Goal: Ask a question: Seek information or help from site administrators or community

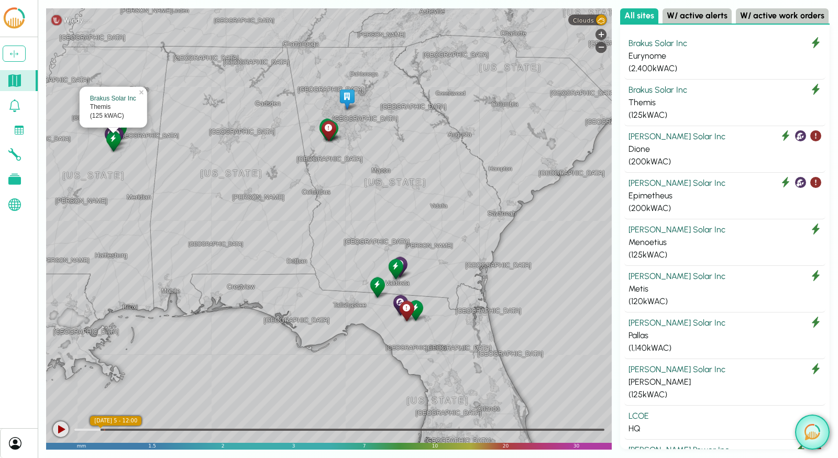
click at [809, 436] on img at bounding box center [812, 432] width 16 height 16
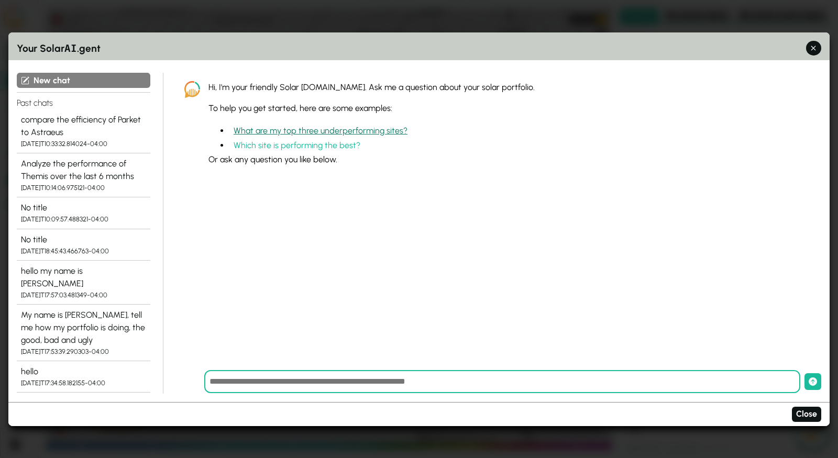
click at [292, 131] on button "What are my top three underperforming sites?" at bounding box center [320, 130] width 182 height 15
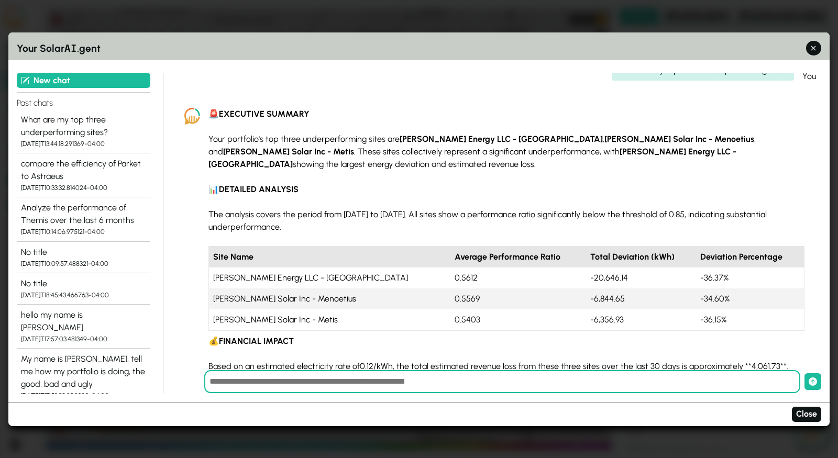
scroll to position [34, 0]
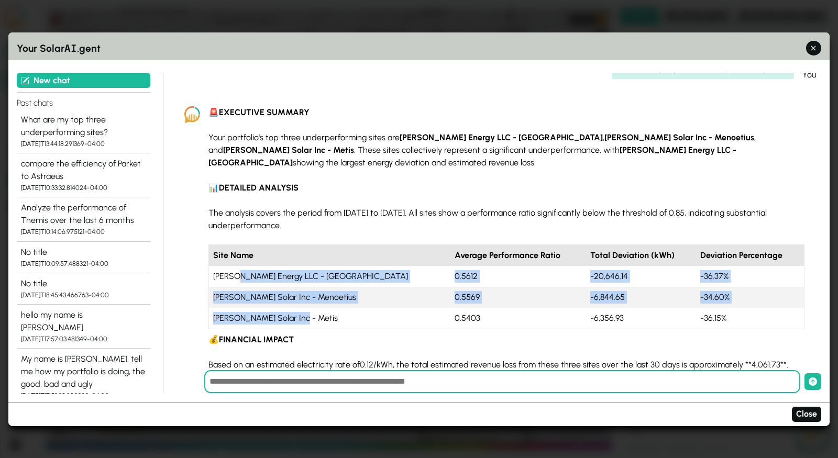
drag, startPoint x: 236, startPoint y: 267, endPoint x: 338, endPoint y: 307, distance: 109.6
click at [338, 307] on tbody "[PERSON_NAME] Energy LLC - Clymene 0.5612 -20,646.14 -36.37% [PERSON_NAME] Sola…" at bounding box center [506, 297] width 595 height 63
click at [450, 272] on td "0.5612" at bounding box center [518, 276] width 136 height 21
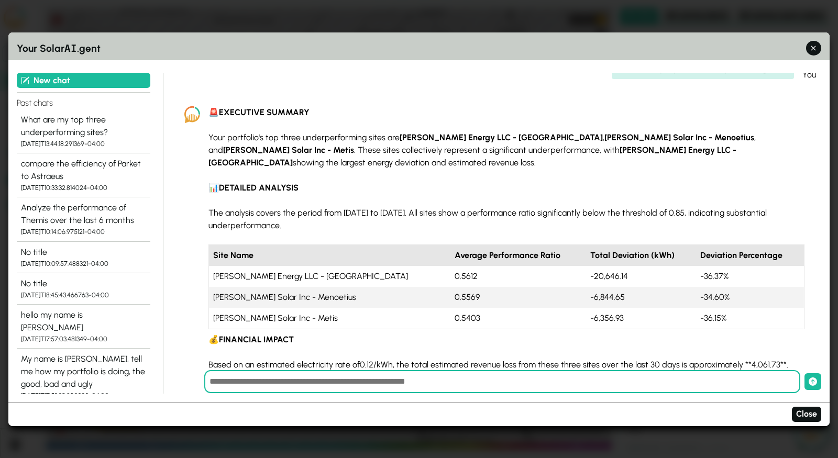
click at [450, 266] on td "0.5612" at bounding box center [518, 276] width 136 height 21
drag, startPoint x: 356, startPoint y: 200, endPoint x: 439, endPoint y: 201, distance: 83.8
click at [439, 207] on p "The analysis covers the period from [DATE] to [DATE]. All sites show a performa…" at bounding box center [506, 219] width 596 height 25
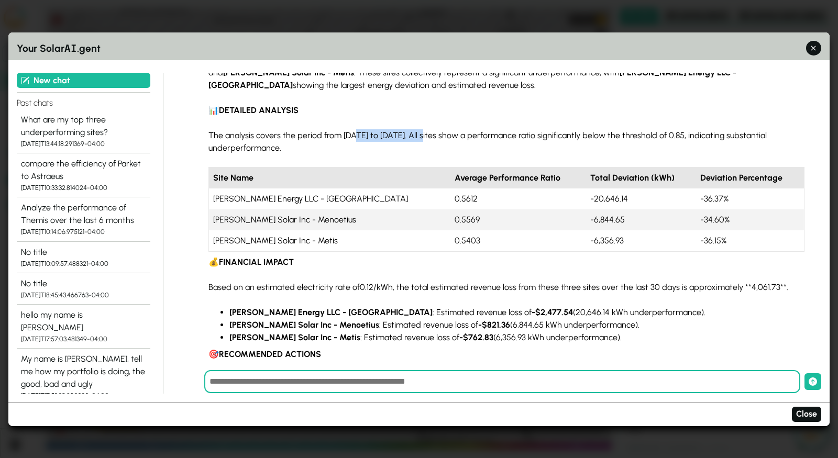
scroll to position [116, 0]
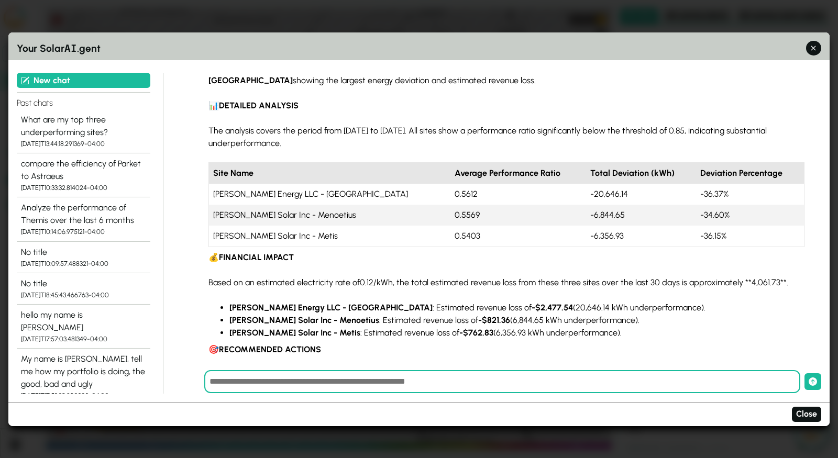
click at [364, 278] on span "0.12/kWh, the total estimated revenue loss from these three sites over the last…" at bounding box center [556, 283] width 392 height 10
click at [380, 302] on li "[PERSON_NAME] Energy LLC - Clymene : Estimated revenue loss of -$2,477.54 (20,6…" at bounding box center [516, 308] width 575 height 13
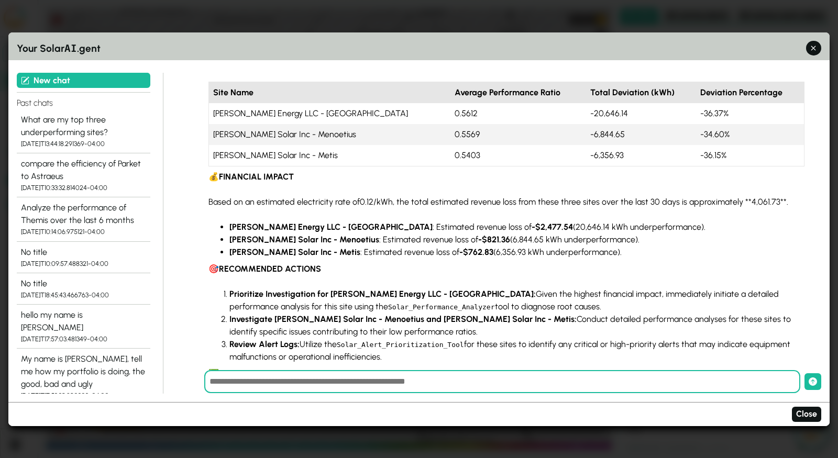
scroll to position [235, 0]
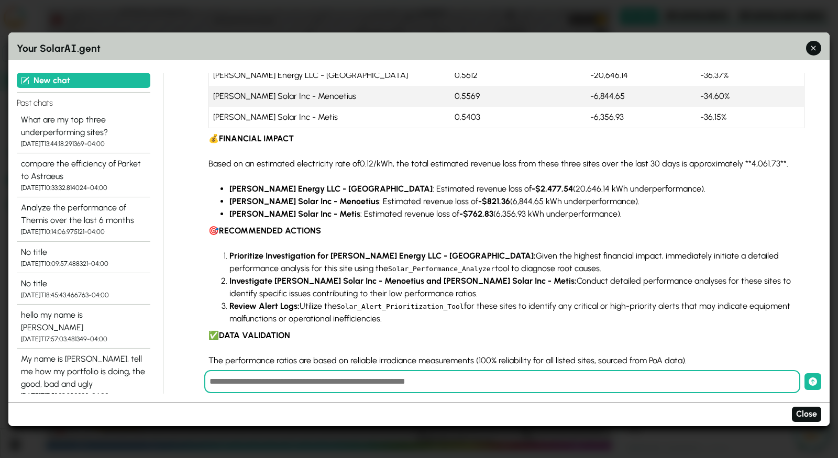
click at [333, 384] on input "text" at bounding box center [502, 381] width 596 height 23
type input "**********"
click at [804, 373] on button "submit" at bounding box center [812, 381] width 17 height 17
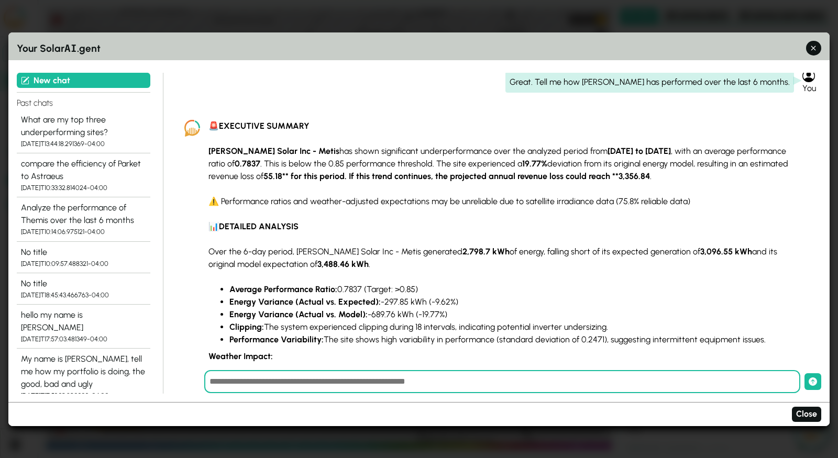
scroll to position [516, 0]
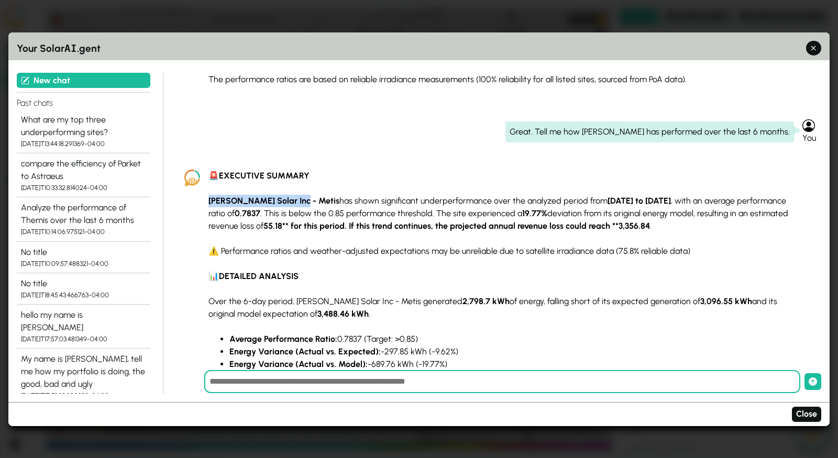
drag, startPoint x: 204, startPoint y: 184, endPoint x: 290, endPoint y: 186, distance: 85.9
click at [290, 186] on div "🚨 EXECUTIVE SUMMARY [PERSON_NAME] Solar Inc - Metis has shown significant under…" at bounding box center [498, 439] width 645 height 557
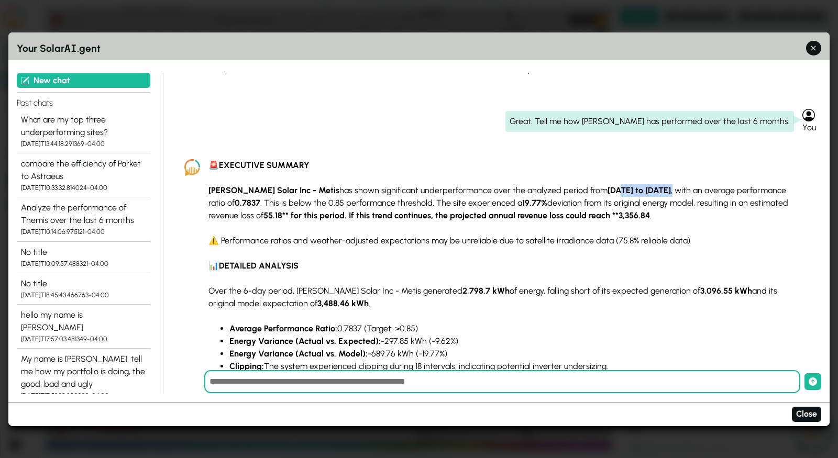
drag, startPoint x: 664, startPoint y: 176, endPoint x: 573, endPoint y: 176, distance: 90.1
click at [573, 184] on p "[PERSON_NAME] Solar Inc - Metis has shown significant underperformance over the…" at bounding box center [506, 203] width 596 height 38
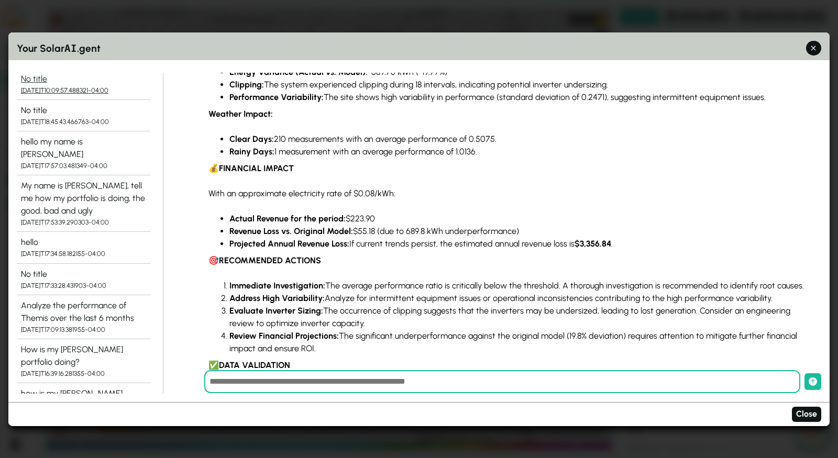
scroll to position [0, 0]
